Goal: Task Accomplishment & Management: Manage account settings

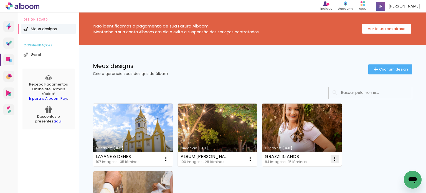
click at [336, 159] on iron-icon at bounding box center [334, 158] width 7 height 7
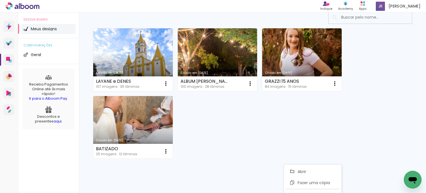
scroll to position [77, 0]
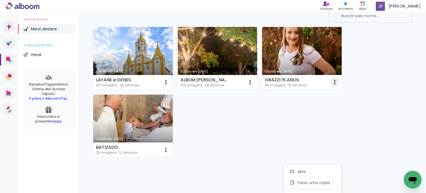
click at [334, 82] on iron-icon at bounding box center [334, 82] width 7 height 7
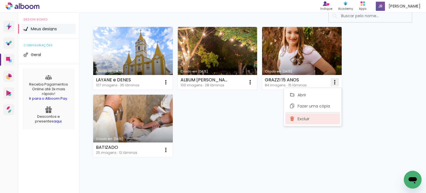
click at [314, 116] on paper-item "Excluir" at bounding box center [312, 118] width 55 height 11
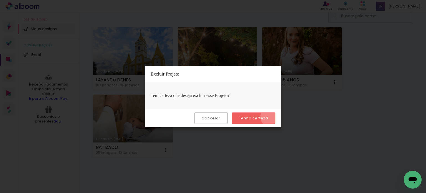
click at [270, 117] on paper-button "Tenho certeza" at bounding box center [254, 117] width 44 height 11
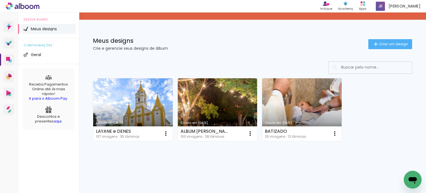
scroll to position [25, 0]
